Goal: Communication & Community: Answer question/provide support

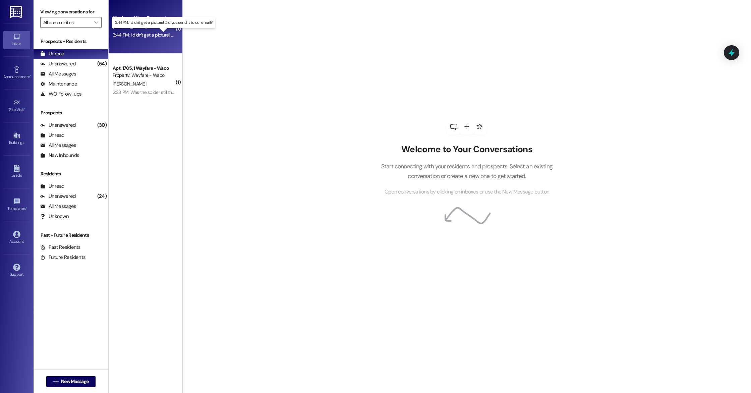
click at [141, 37] on div "3:44 PM: I didn't get a picture! Did you send it to our email? 3:44 PM: I didn'…" at bounding box center [169, 35] width 113 height 6
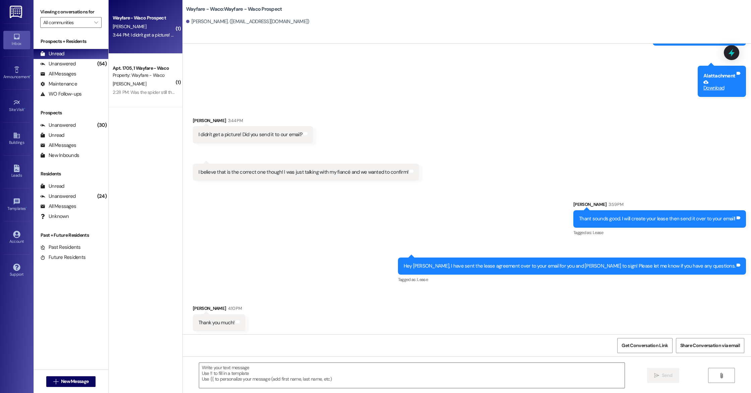
scroll to position [632, 0]
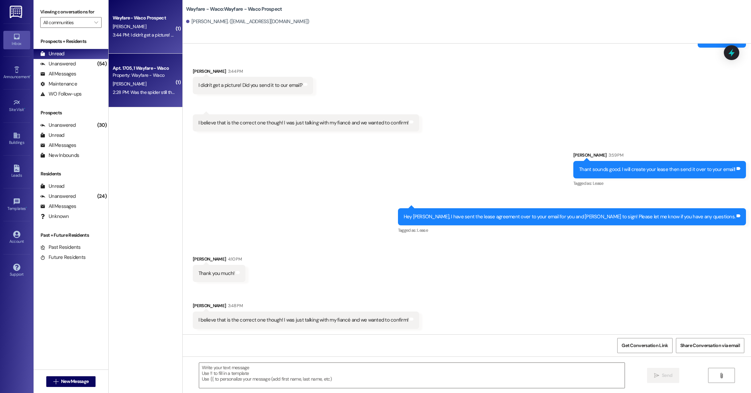
click at [141, 91] on div "2:28 PM: Was the spider still there when [PERSON_NAME] went?? 2:28 PM: Was the …" at bounding box center [176, 92] width 127 height 6
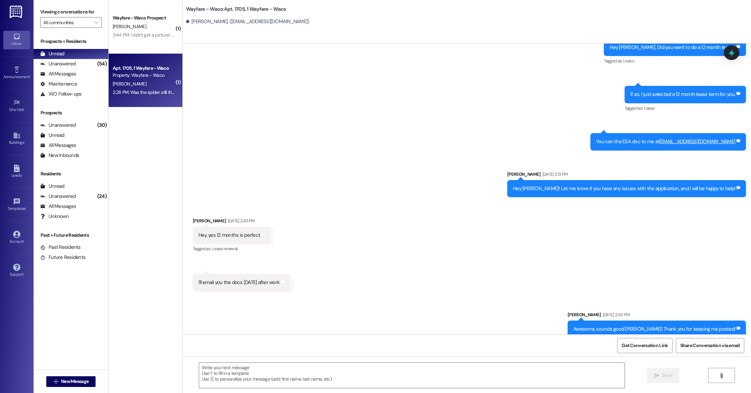
scroll to position [8435, 0]
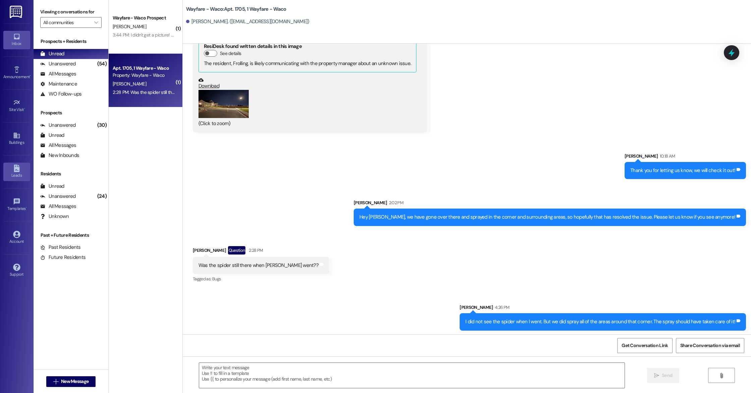
click at [20, 170] on link "Leads" at bounding box center [16, 172] width 27 height 18
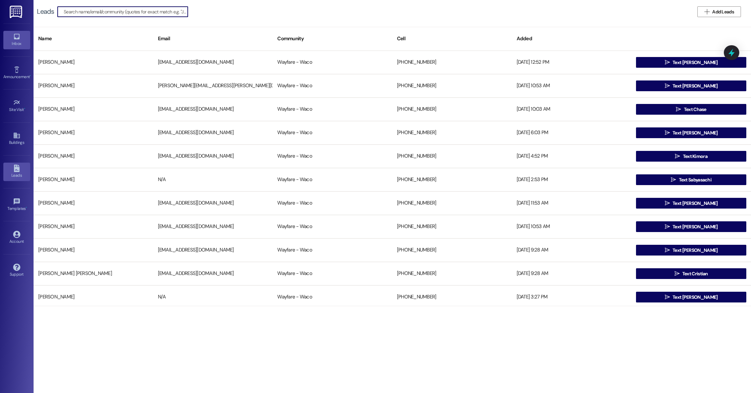
click at [14, 41] on div "Inbox" at bounding box center [17, 43] width 34 height 7
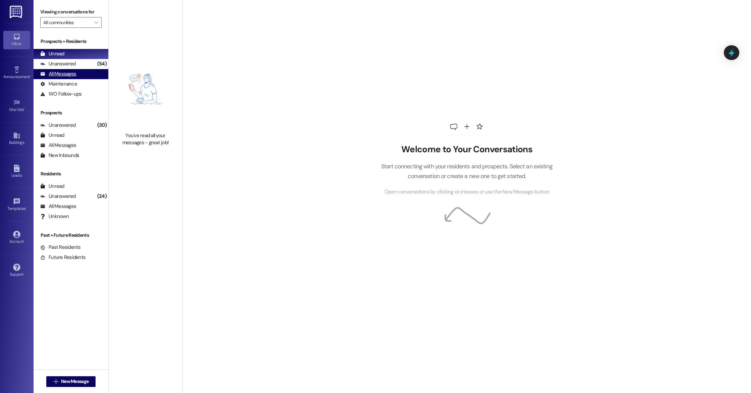
click at [69, 72] on div "All Messages" at bounding box center [58, 73] width 36 height 7
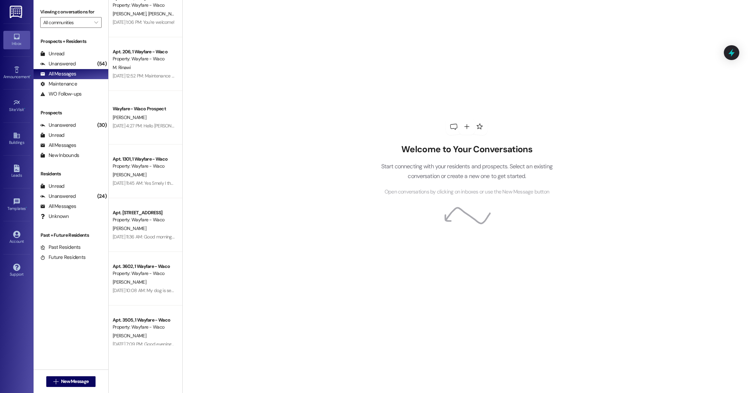
scroll to position [1471, 0]
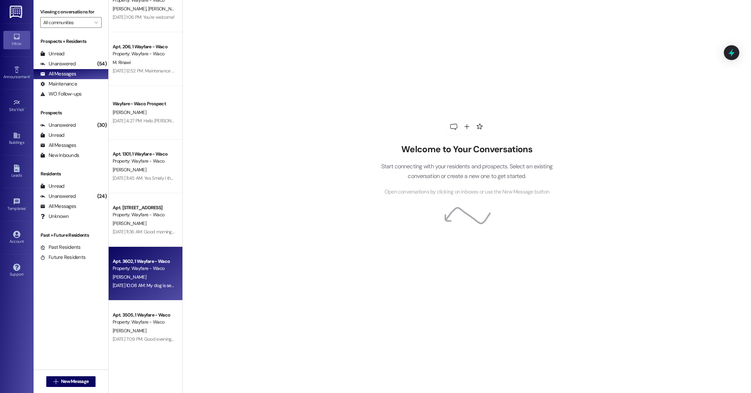
click at [144, 282] on div "[DATE] 10:08 AM: My dog is secure in my bedroom. I just want to know now when h…" at bounding box center [234, 285] width 243 height 6
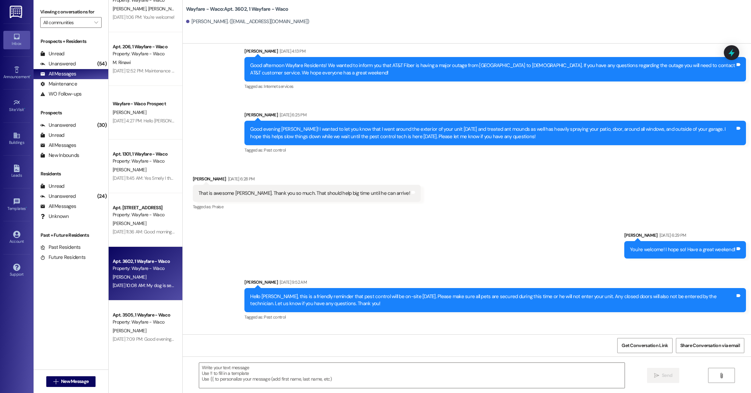
scroll to position [852, 0]
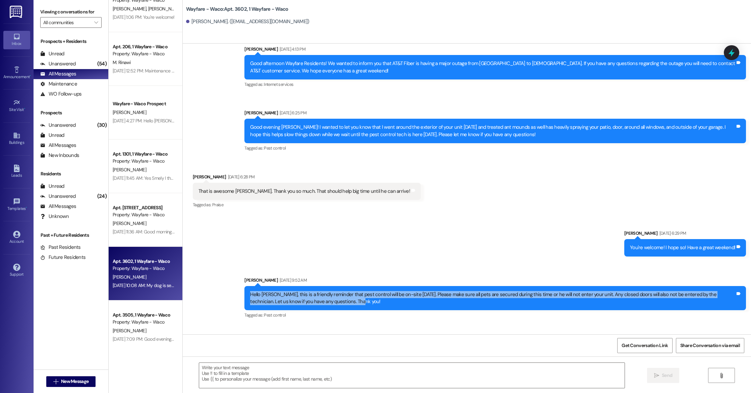
drag, startPoint x: 245, startPoint y: 287, endPoint x: 332, endPoint y: 293, distance: 87.4
click at [332, 293] on div "Hello [PERSON_NAME], this is a friendly reminder that pest control will be on-s…" at bounding box center [492, 298] width 485 height 14
copy div "Hello [PERSON_NAME], this is a friendly reminder that pest control will be on-s…"
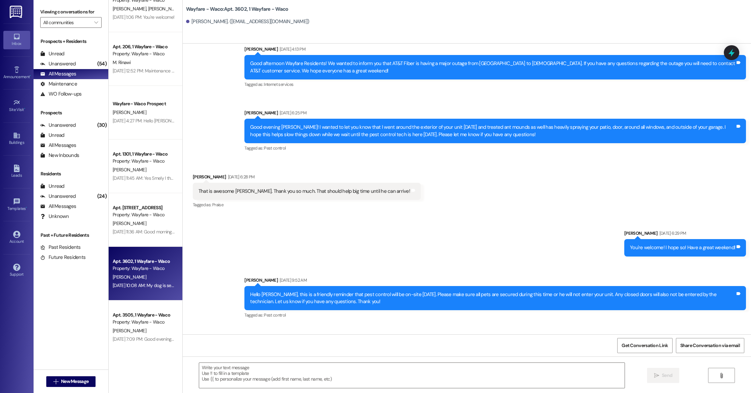
click at [449, 236] on div "Sent via SMS [PERSON_NAME] [DATE] 6:29 PM You're welcome! I hope so! Have a gre…" at bounding box center [467, 270] width 569 height 111
click at [23, 176] on div "Leads" at bounding box center [17, 175] width 34 height 7
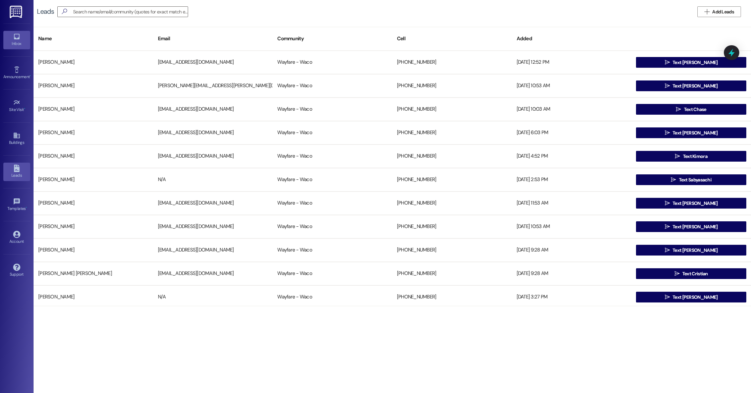
click at [12, 44] on div "Inbox" at bounding box center [17, 43] width 34 height 7
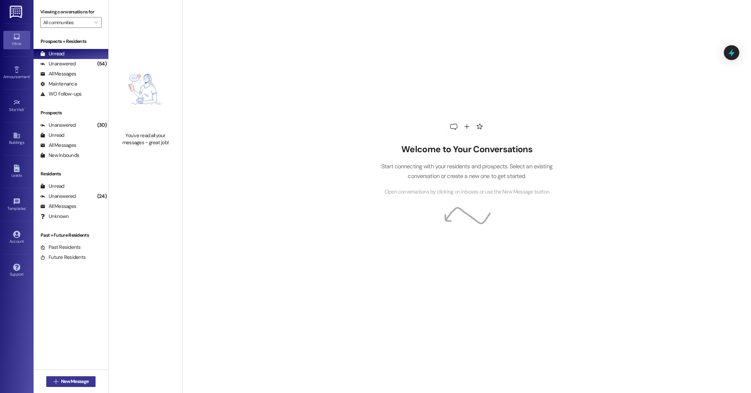
click at [71, 385] on button " New Message" at bounding box center [71, 381] width 50 height 11
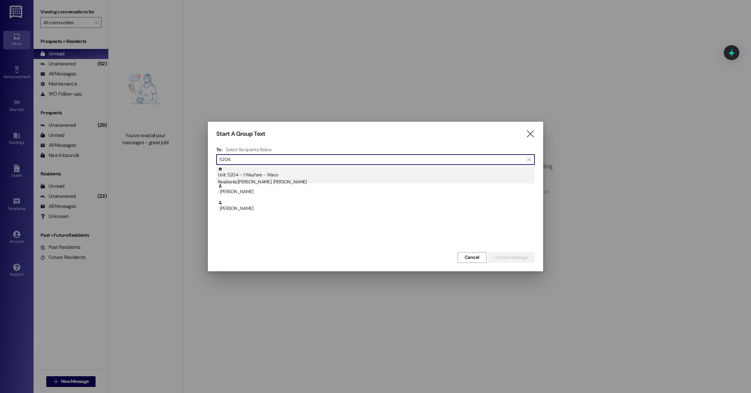
type input "5204"
click at [276, 178] on div "Unit: 5204 - 1 Wayfare - Waco Residents: [PERSON_NAME], [PERSON_NAME]" at bounding box center [376, 176] width 317 height 19
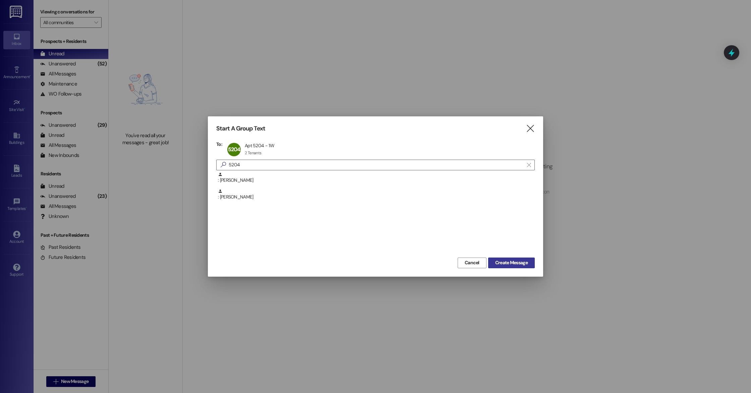
click at [512, 267] on button "Create Message" at bounding box center [511, 263] width 47 height 11
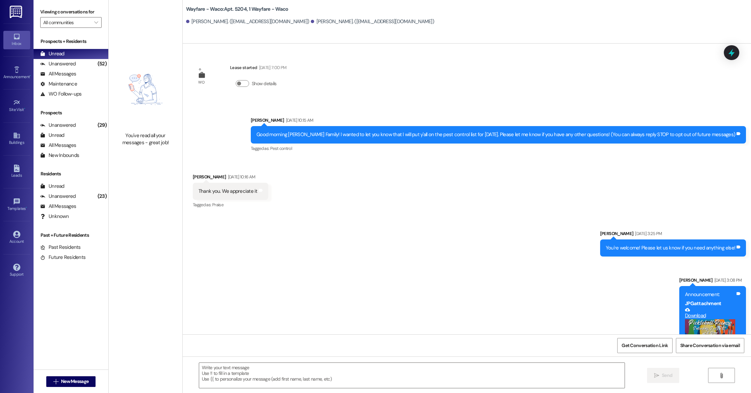
scroll to position [914, 0]
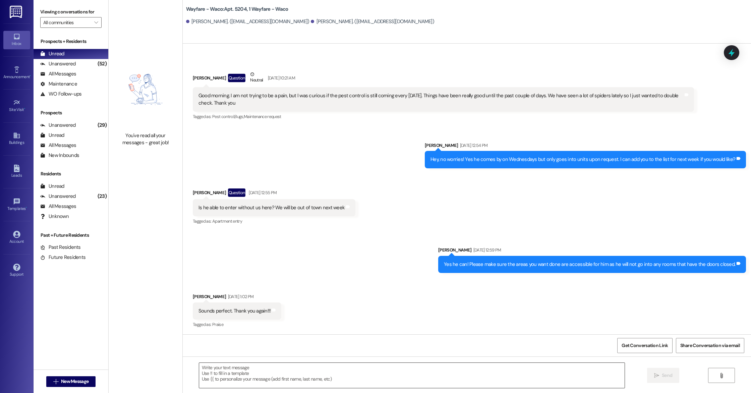
click at [231, 379] on textarea at bounding box center [412, 375] width 426 height 25
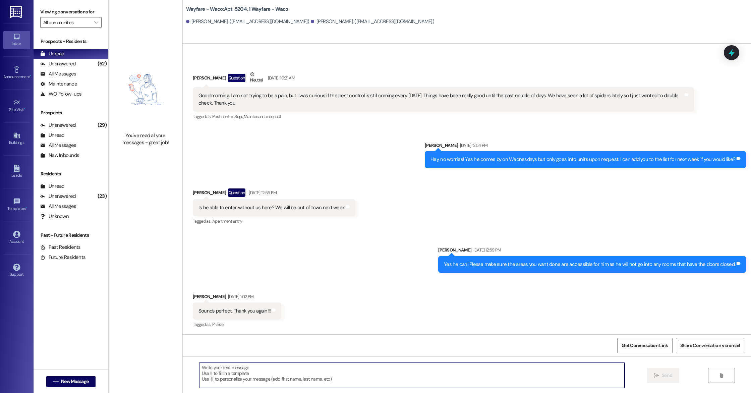
paste textarea "Hello [PERSON_NAME], this is a friendly reminder that pest control will be on-s…"
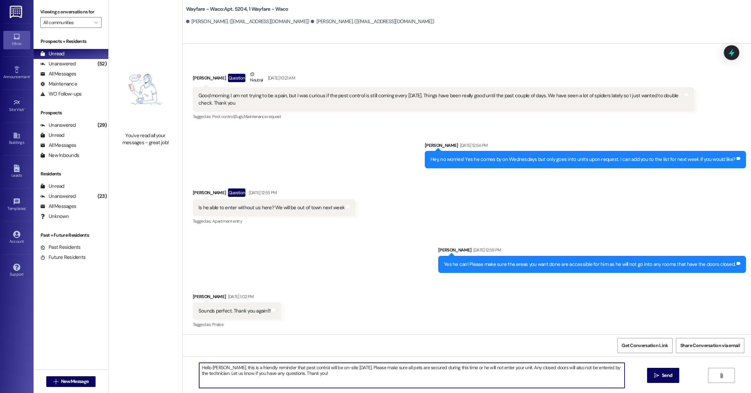
click at [213, 369] on textarea "Hello [PERSON_NAME], this is a friendly reminder that pest control will be on-s…" at bounding box center [412, 375] width 426 height 25
click at [346, 379] on textarea "Hello [PERSON_NAME] and [PERSON_NAME], this is a friendly reminder that pest co…" at bounding box center [412, 375] width 426 height 25
type textarea "Hello [PERSON_NAME] and [PERSON_NAME], this is a friendly reminder that pest co…"
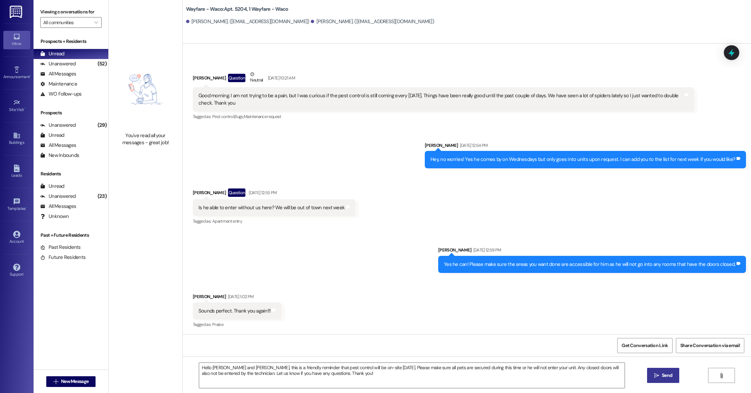
click at [669, 380] on button " Send" at bounding box center [663, 375] width 33 height 15
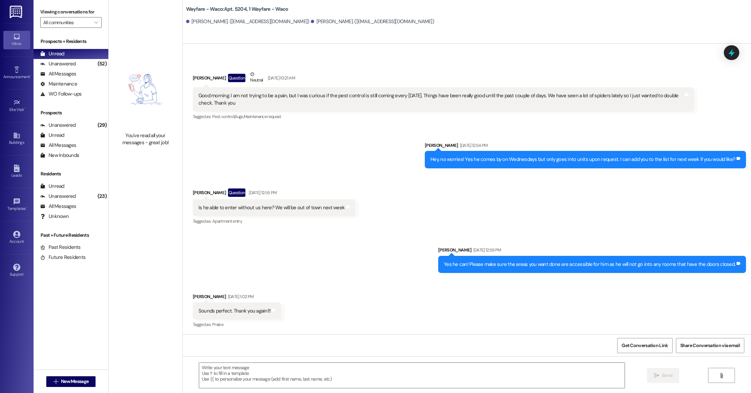
scroll to position [1015, 0]
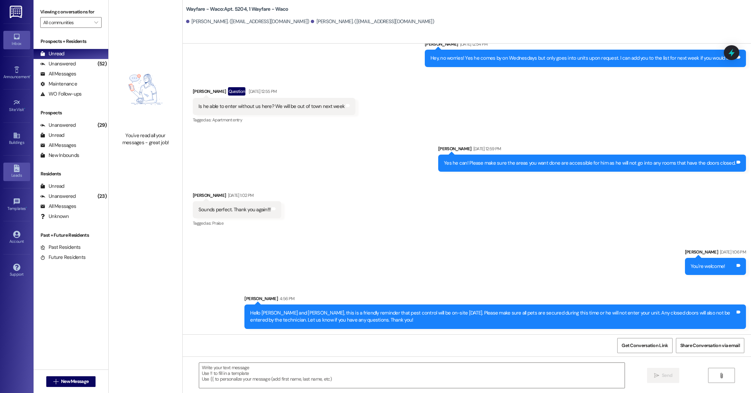
click at [15, 177] on div "Leads" at bounding box center [17, 175] width 34 height 7
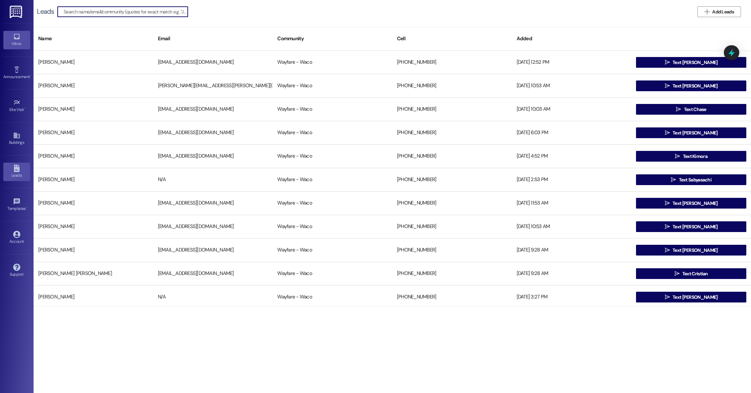
click at [17, 39] on icon at bounding box center [17, 37] width 6 height 6
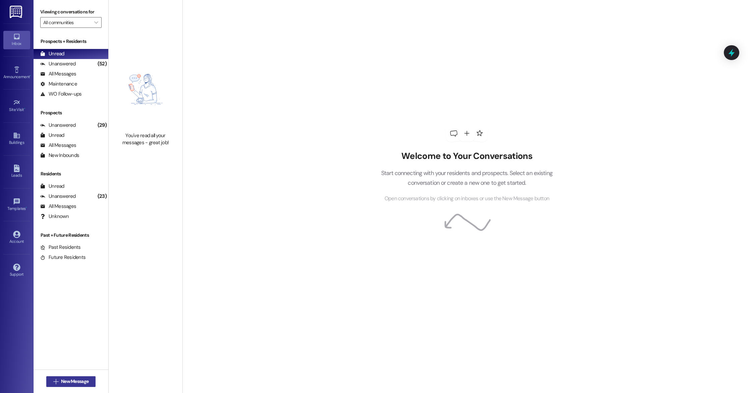
click at [61, 383] on span "New Message" at bounding box center [75, 381] width 28 height 7
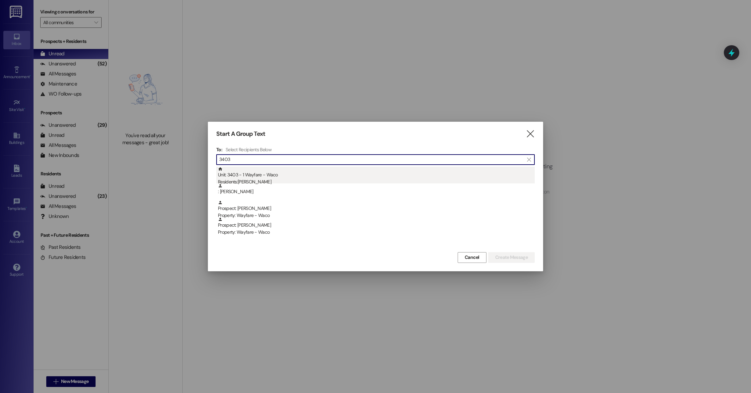
type input "3403"
click at [264, 177] on div "Unit: 3403 - 1 Wayfare - Waco Residents: [PERSON_NAME]" at bounding box center [376, 176] width 317 height 19
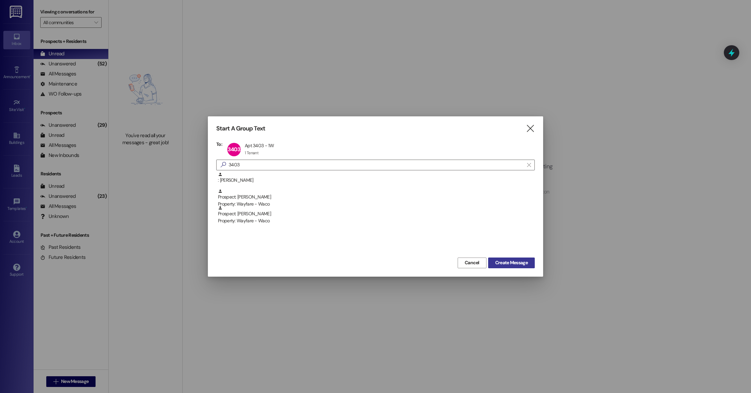
click at [499, 260] on span "Create Message" at bounding box center [511, 262] width 33 height 7
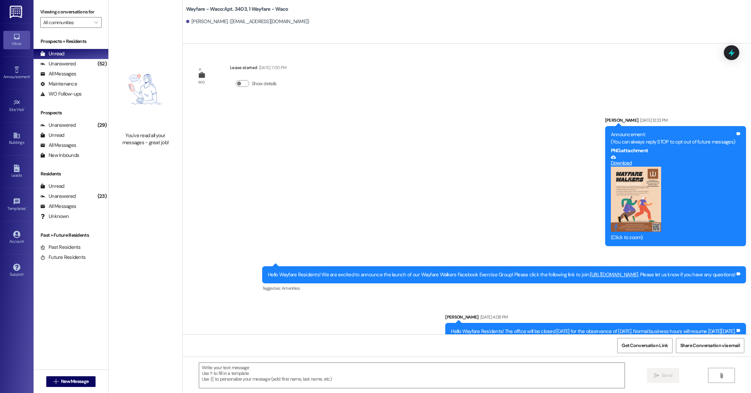
scroll to position [1603, 0]
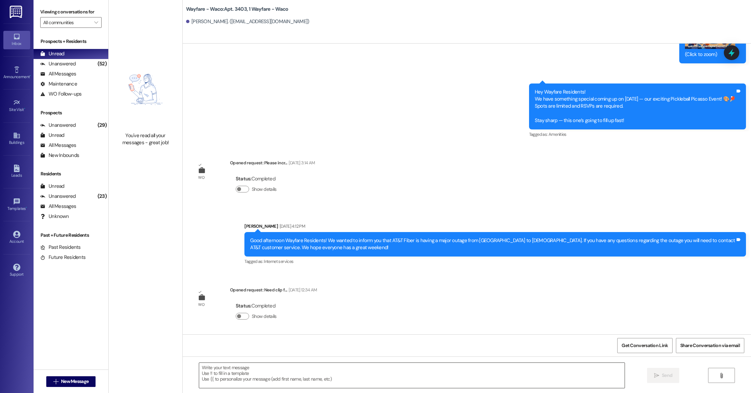
click at [238, 368] on textarea at bounding box center [412, 375] width 426 height 25
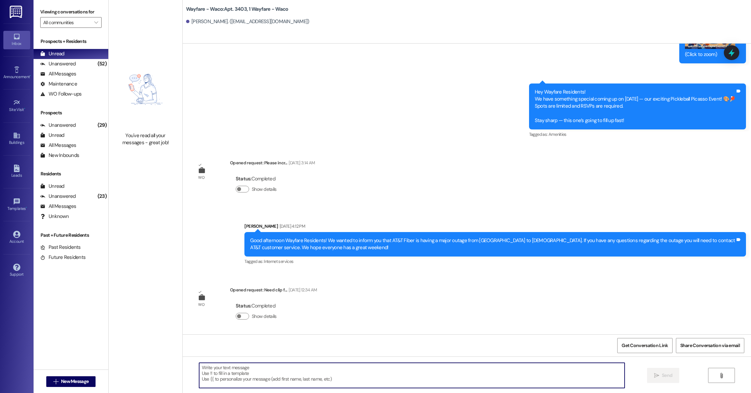
paste textarea "Hello [PERSON_NAME], this is a friendly reminder that pest control will be on-s…"
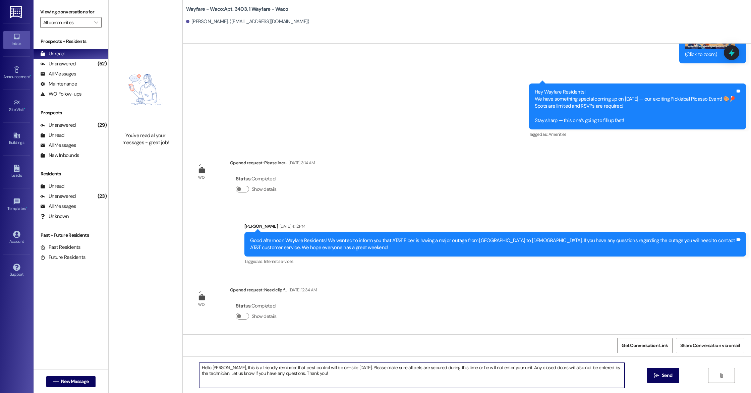
click at [213, 368] on textarea "Hello [PERSON_NAME], this is a friendly reminder that pest control will be on-s…" at bounding box center [412, 375] width 426 height 25
click at [332, 377] on textarea "Hello [PERSON_NAME], this is a friendly reminder that pest control will be on-s…" at bounding box center [412, 375] width 426 height 25
type textarea "Hello [PERSON_NAME], this is a friendly reminder that pest control will be on-s…"
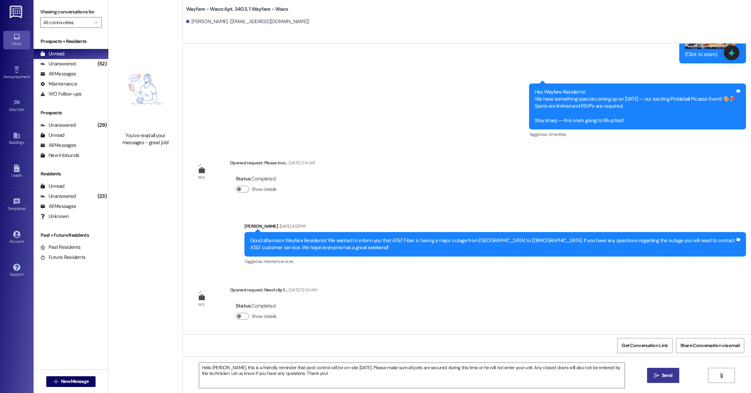
click at [670, 379] on button " Send" at bounding box center [663, 375] width 33 height 15
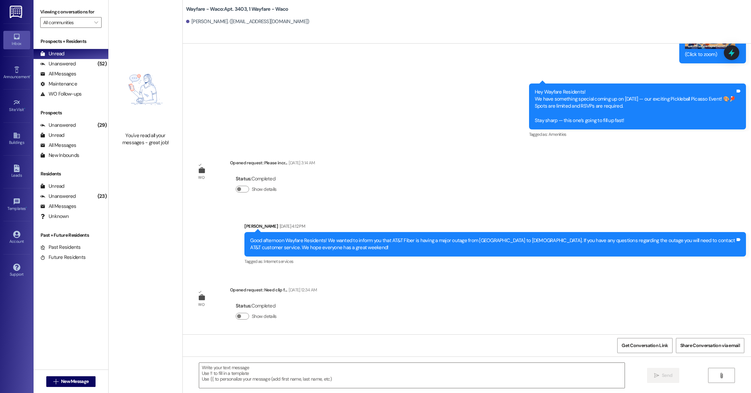
scroll to position [1657, 0]
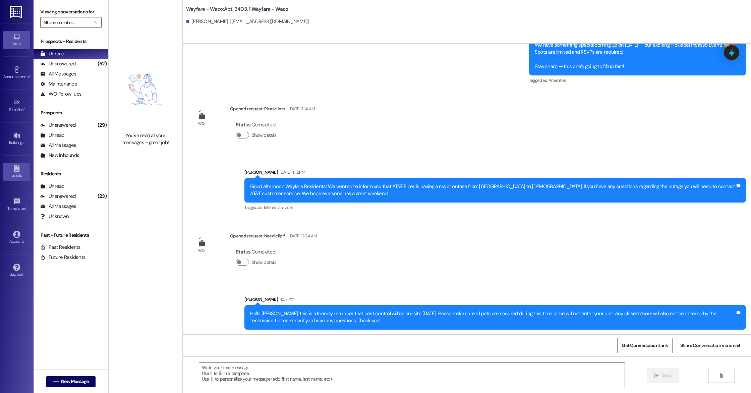
click at [21, 173] on div "Leads" at bounding box center [17, 175] width 34 height 7
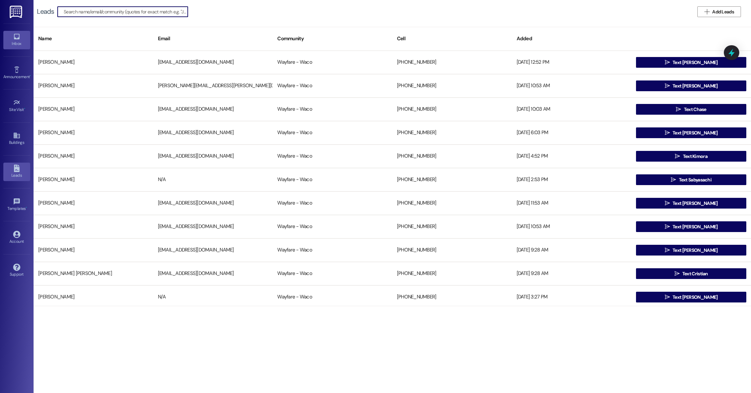
click at [16, 45] on div "Inbox" at bounding box center [17, 43] width 34 height 7
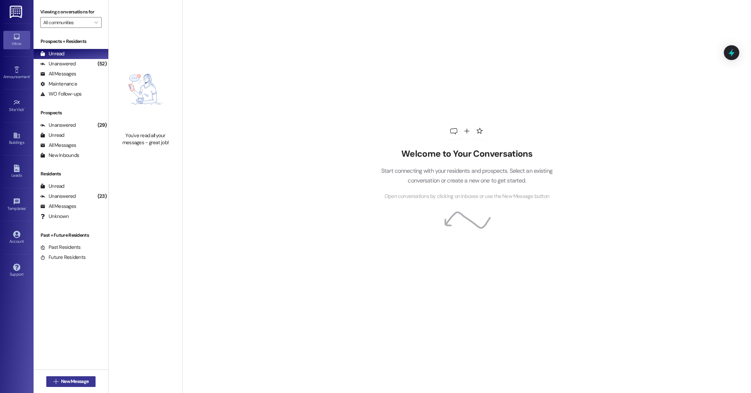
click at [68, 384] on span "New Message" at bounding box center [75, 381] width 28 height 7
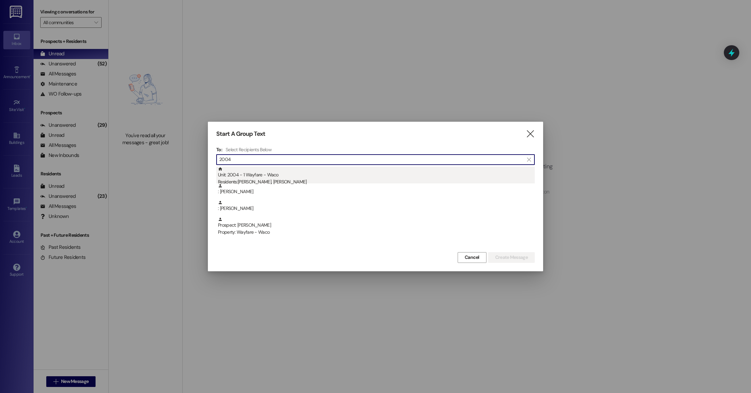
type input "2004"
click at [271, 178] on div "Residents: [PERSON_NAME], [PERSON_NAME]" at bounding box center [376, 181] width 317 height 7
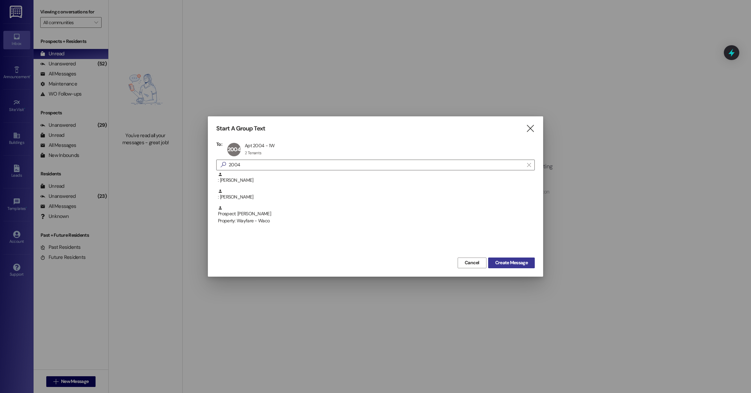
click at [512, 265] on span "Create Message" at bounding box center [511, 262] width 33 height 7
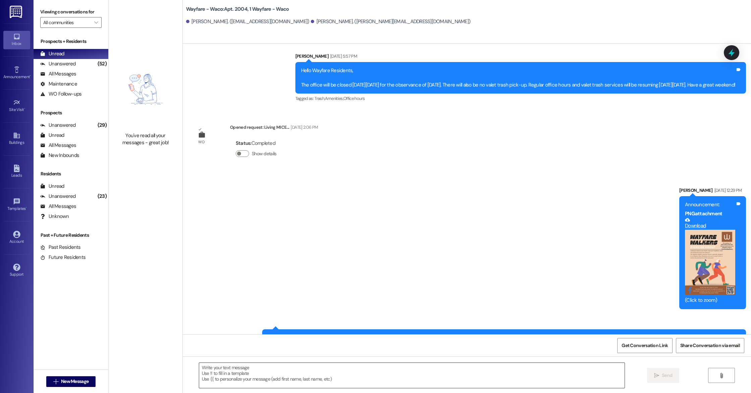
scroll to position [1427, 0]
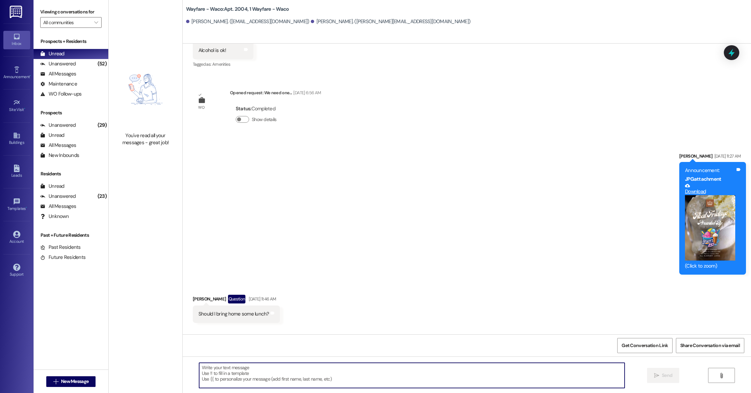
click at [224, 376] on textarea at bounding box center [412, 375] width 426 height 25
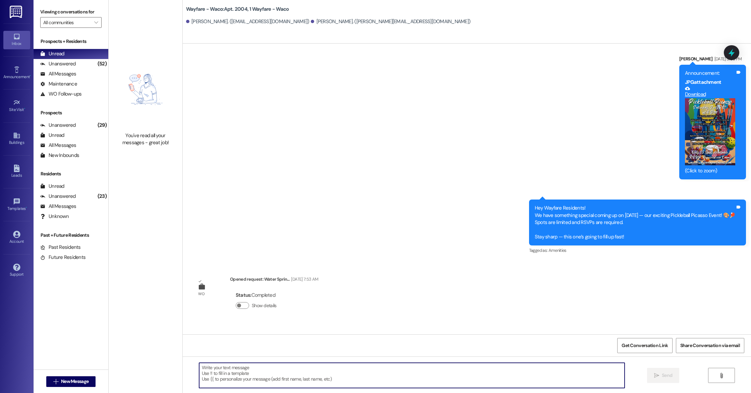
scroll to position [3594, 0]
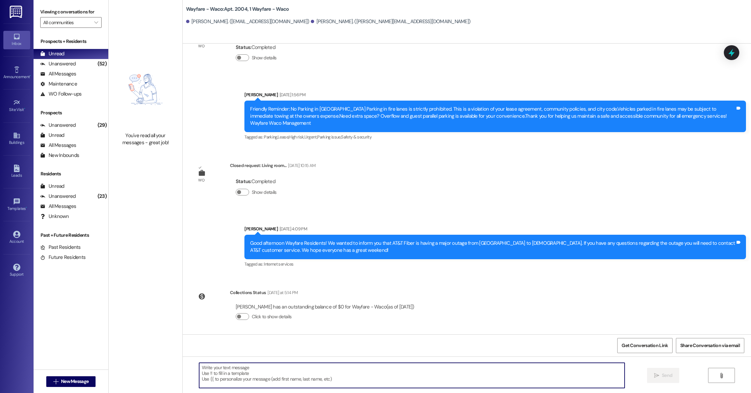
paste textarea "Hello [PERSON_NAME], this is a friendly reminder that pest control will be on-s…"
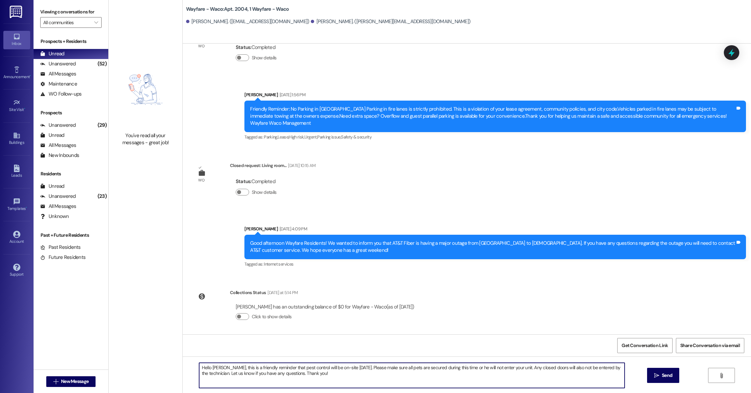
click at [213, 368] on textarea "Hello [PERSON_NAME], this is a friendly reminder that pest control will be on-s…" at bounding box center [412, 375] width 426 height 25
click at [314, 379] on textarea "Hello, this is a friendly reminder that pest control will be on-site [DATE]. Pl…" at bounding box center [412, 375] width 426 height 25
click at [206, 367] on textarea "Hello, this is a friendly reminder that pest control will be on-site [DATE]. Pl…" at bounding box center [412, 375] width 426 height 25
click at [338, 375] on textarea "Hello [PERSON_NAME] and [PERSON_NAME], this is a friendly reminder that pest co…" at bounding box center [412, 375] width 426 height 25
type textarea "Hello [PERSON_NAME] and [PERSON_NAME], this is a friendly reminder that pest co…"
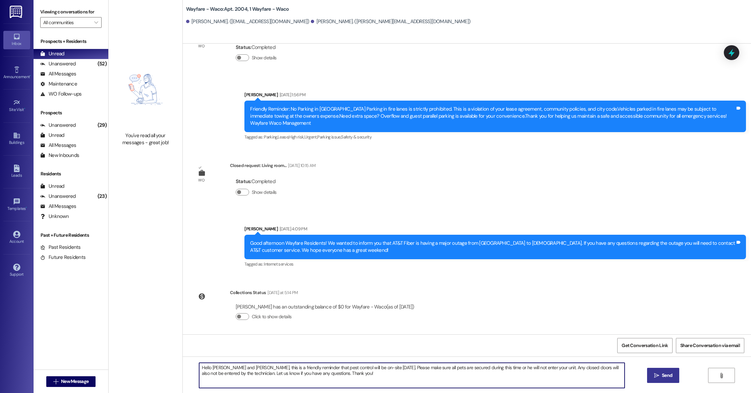
click at [665, 374] on span "Send" at bounding box center [667, 375] width 10 height 7
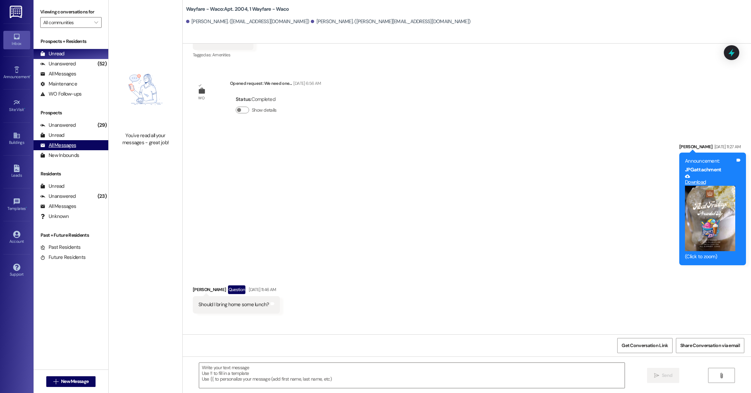
scroll to position [1427, 0]
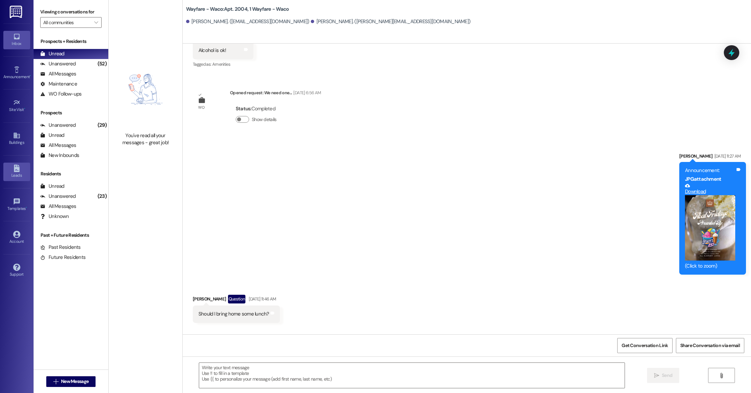
click at [11, 176] on div "Leads" at bounding box center [17, 175] width 34 height 7
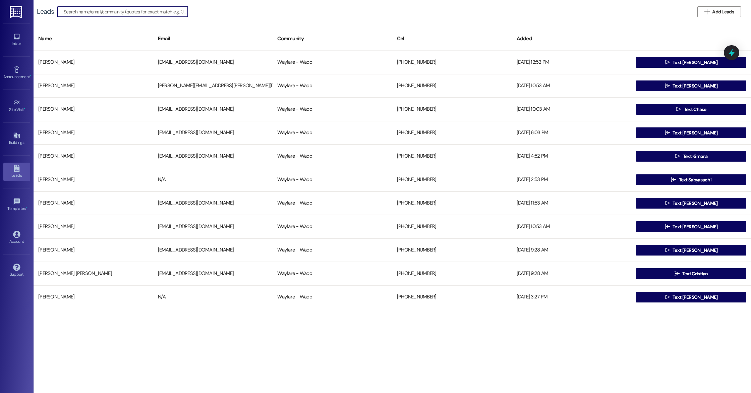
click at [13, 50] on div "Inbox Go to Inbox" at bounding box center [16, 39] width 27 height 33
click at [13, 46] on div "Inbox" at bounding box center [17, 43] width 34 height 7
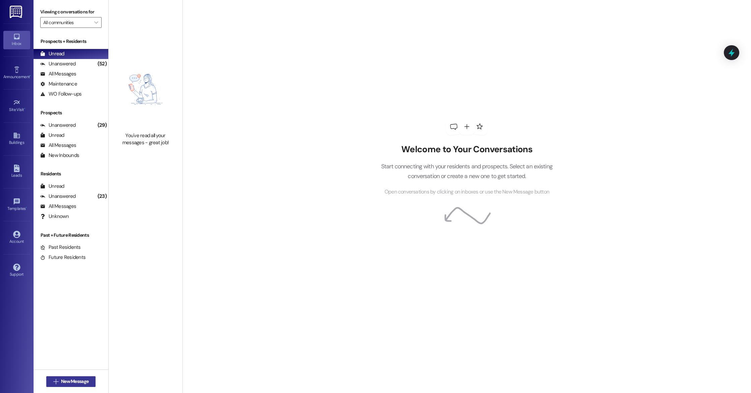
click at [65, 376] on button " New Message" at bounding box center [71, 381] width 50 height 11
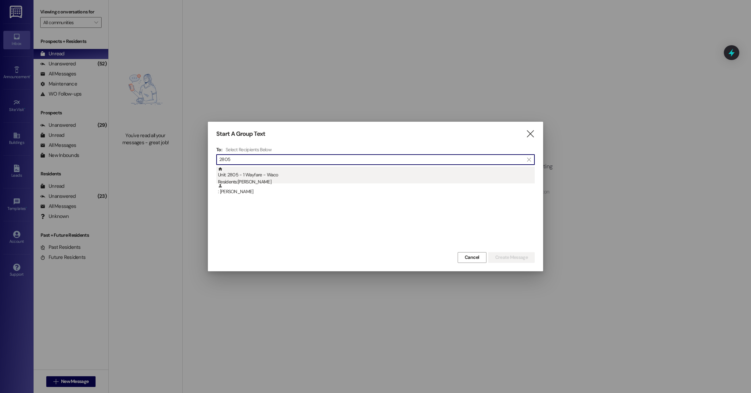
type input "2805"
click at [266, 178] on div "Unit: 2805 - 1 Wayfare - Waco Residents: [PERSON_NAME]" at bounding box center [376, 176] width 317 height 19
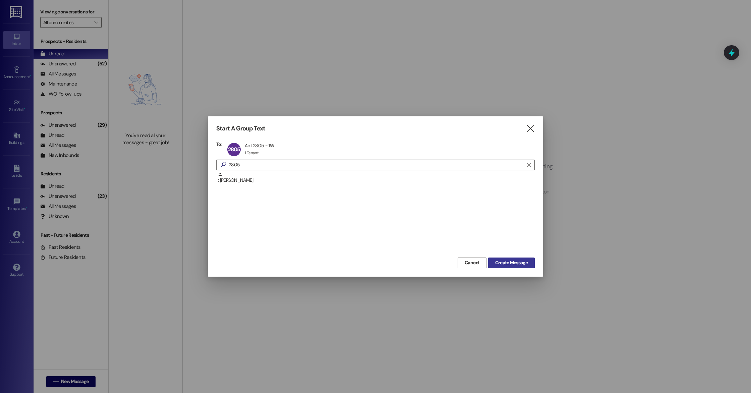
click at [511, 258] on button "Create Message" at bounding box center [511, 263] width 47 height 11
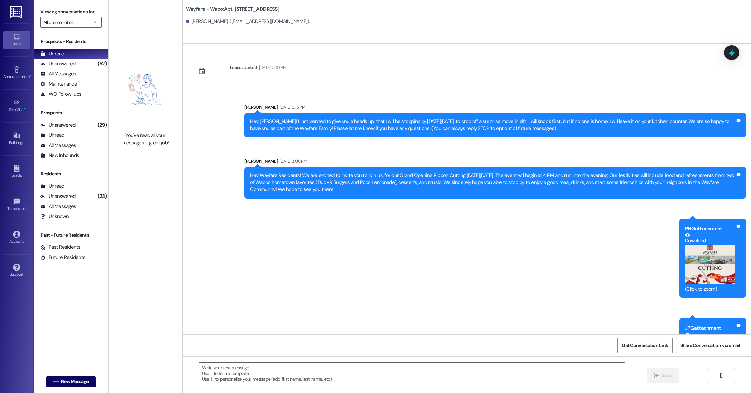
scroll to position [3127, 0]
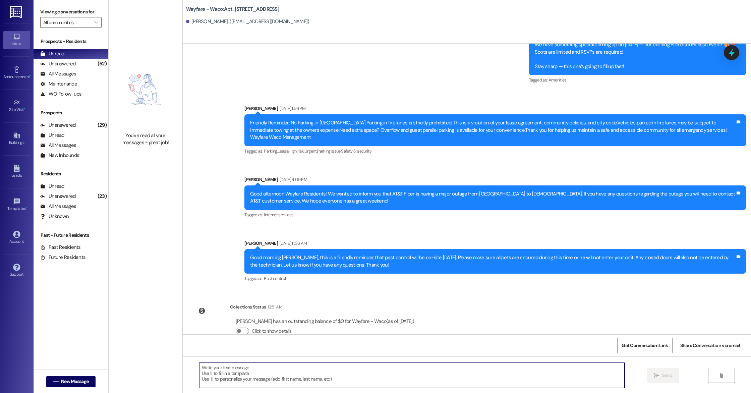
click at [225, 367] on textarea at bounding box center [412, 375] width 426 height 25
paste textarea "Hello [PERSON_NAME], this is a friendly reminder that pest control will be on-s…"
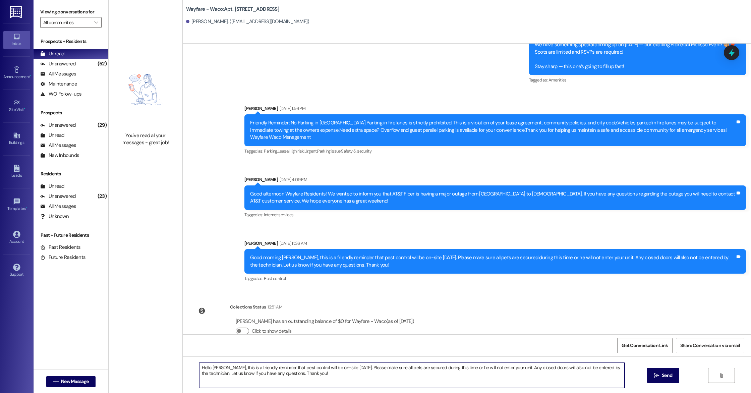
click at [213, 368] on textarea "Hello [PERSON_NAME], this is a friendly reminder that pest control will be on-s…" at bounding box center [412, 375] width 426 height 25
click at [325, 373] on textarea "Hello [PERSON_NAME], this is a friendly reminder that pest control will be on-s…" at bounding box center [412, 375] width 426 height 25
type textarea "Hello [PERSON_NAME], this is a friendly reminder that pest control will be on-s…"
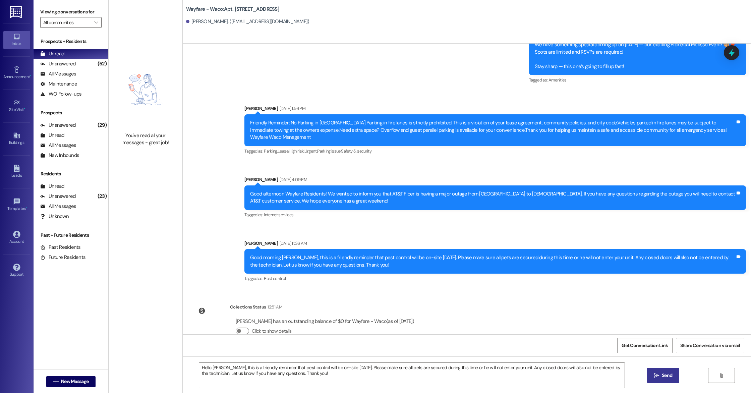
click at [657, 374] on icon "" at bounding box center [656, 375] width 5 height 5
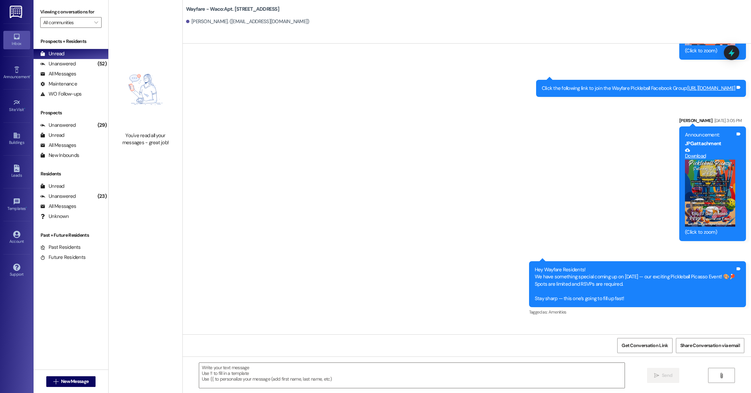
scroll to position [3181, 0]
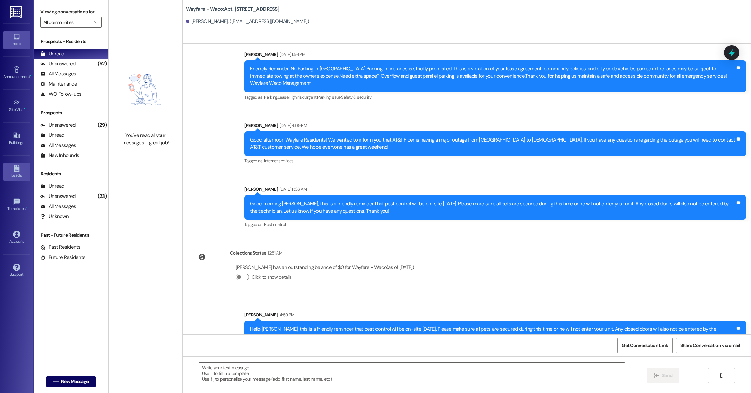
click at [22, 177] on div "Leads" at bounding box center [17, 175] width 34 height 7
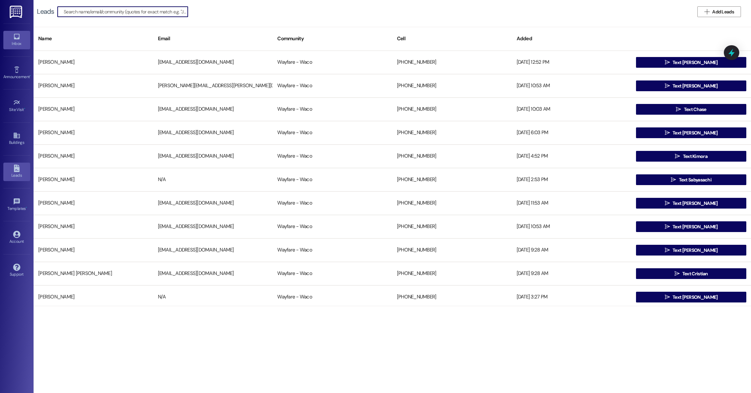
click at [14, 39] on icon at bounding box center [16, 36] width 7 height 7
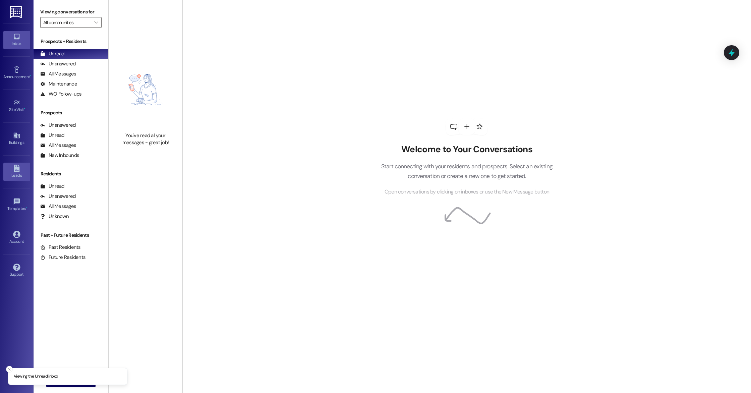
click at [17, 173] on div "Leads" at bounding box center [17, 175] width 34 height 7
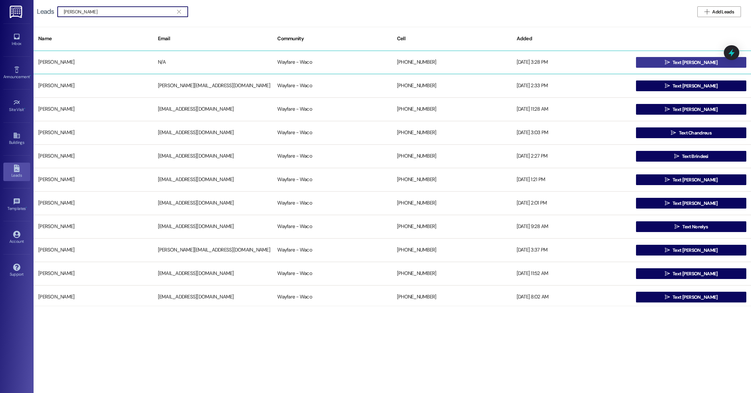
type input "Andres"
click at [669, 64] on button " Text Andres" at bounding box center [691, 62] width 110 height 11
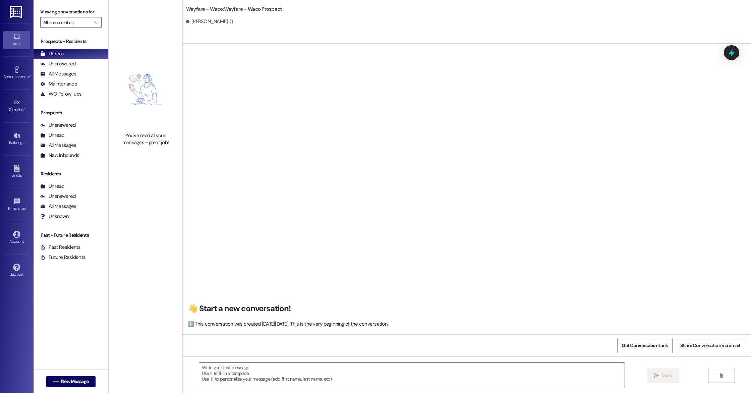
click at [258, 371] on textarea at bounding box center [412, 375] width 426 height 25
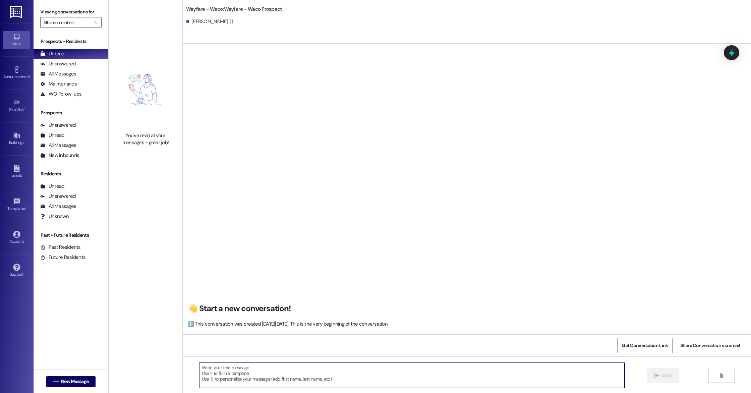
paste textarea "Hello (__), I wanted to see if you were still interested in scheduling a tour f…"
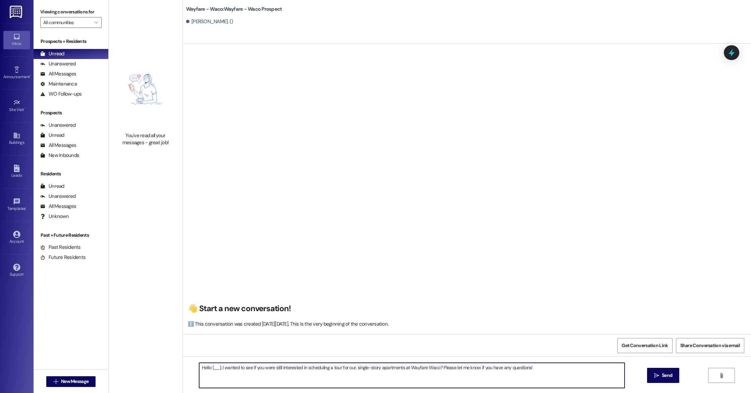
click at [215, 368] on textarea "Hello (__), I wanted to see if you were still interested in scheduling a tour f…" at bounding box center [412, 375] width 426 height 25
type textarea "Hello Andres, I wanted to see if you were still interested in scheduling a tour…"
click at [663, 377] on span "Send" at bounding box center [667, 375] width 10 height 7
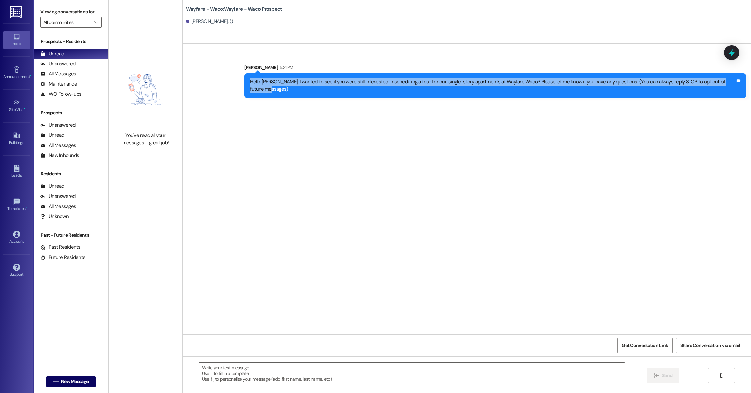
drag, startPoint x: 254, startPoint y: 80, endPoint x: 589, endPoint y: 89, distance: 334.9
click at [589, 89] on div "Hello Andres, I wanted to see if you were still interested in scheduling a tour…" at bounding box center [496, 85] width 502 height 24
copy div "Hello Andres, I wanted to see if you were still interested in scheduling a tour…"
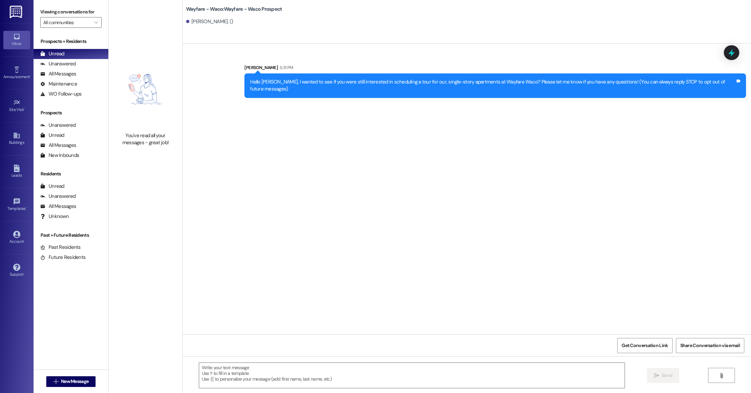
click at [433, 61] on div "Sent via SMS Emily Worthington 5:31 PM Hello Andres, I wanted to see if you wer…" at bounding box center [496, 81] width 512 height 44
click at [17, 182] on div "Leads Go to Leads" at bounding box center [16, 171] width 27 height 33
click at [16, 173] on div "Leads" at bounding box center [17, 175] width 34 height 7
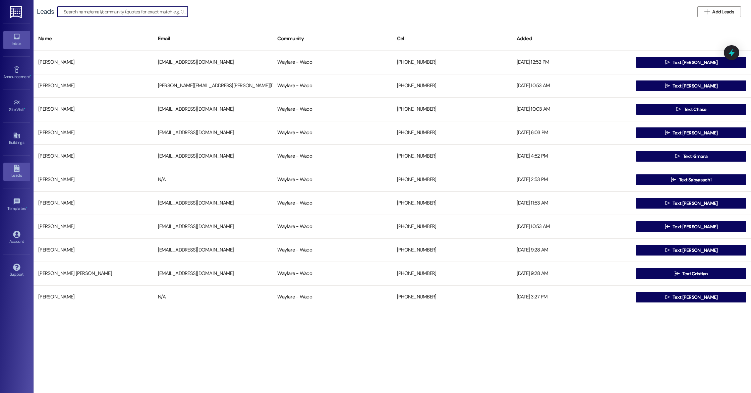
click at [13, 33] on icon at bounding box center [16, 36] width 7 height 7
